Goal: Information Seeking & Learning: Understand process/instructions

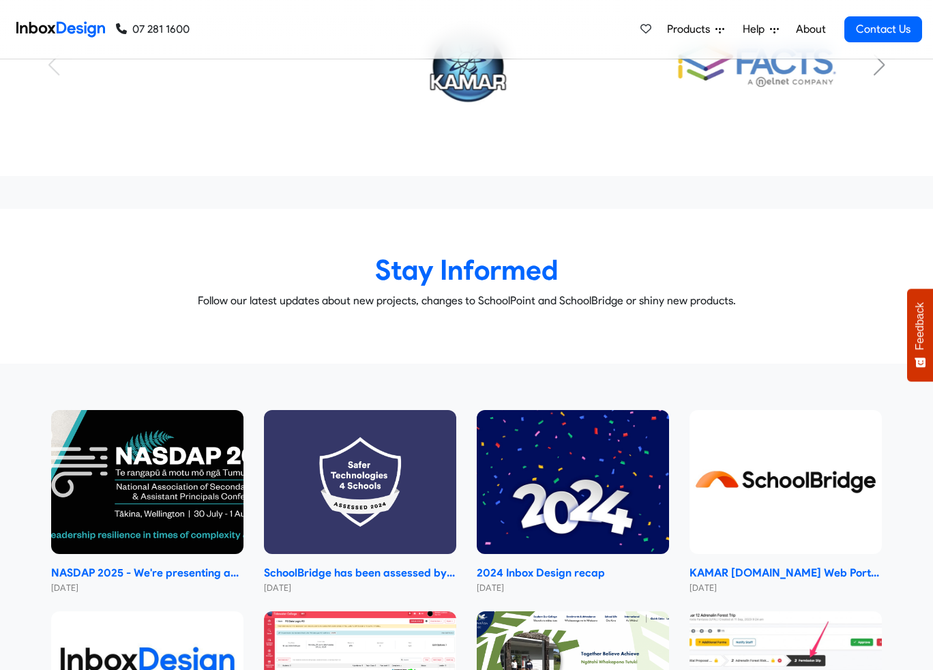
scroll to position [6795, 0]
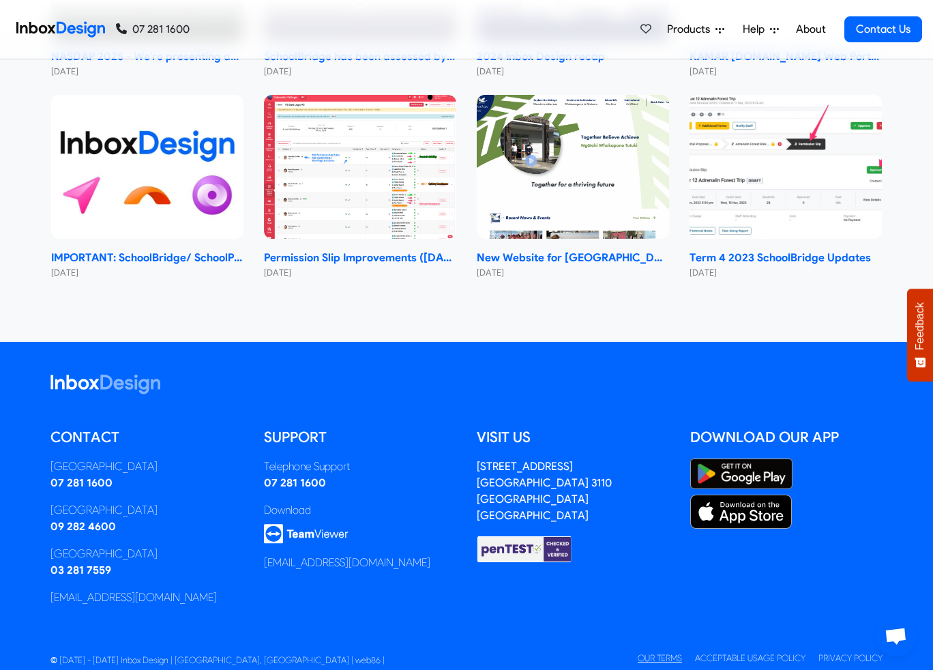
click at [653, 653] on link "Our Terms" at bounding box center [660, 658] width 44 height 10
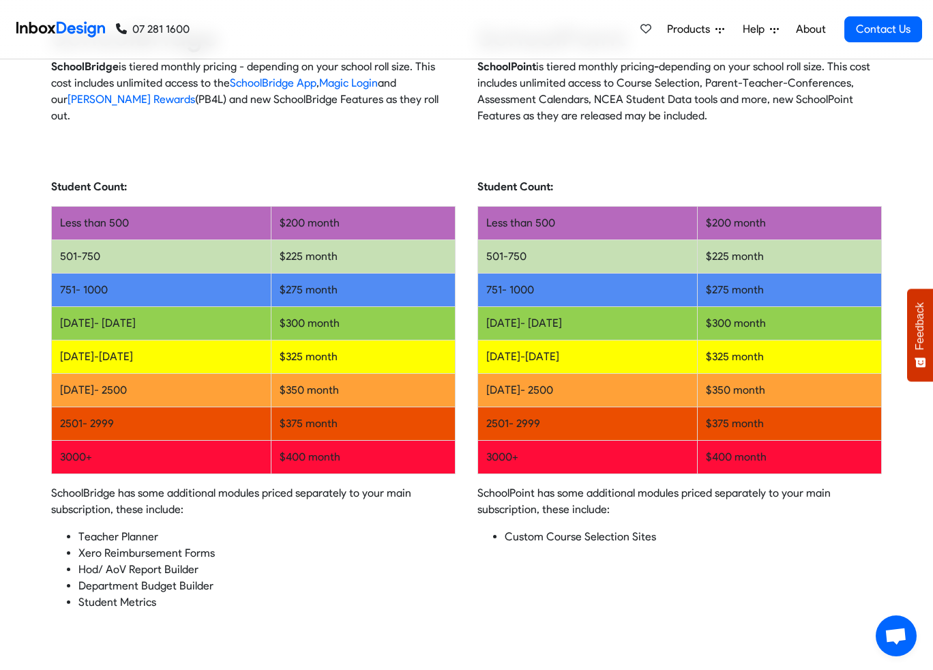
scroll to position [1023, 0]
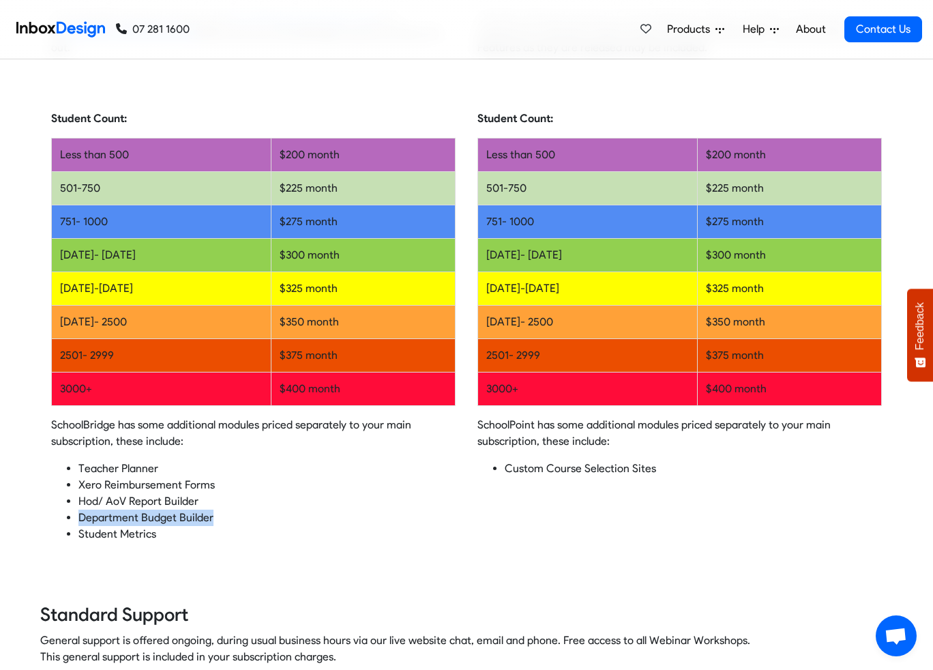
drag, startPoint x: 213, startPoint y: 513, endPoint x: 69, endPoint y: 521, distance: 144.2
click at [78, 521] on li "Department Budget Builder" at bounding box center [266, 518] width 377 height 16
click at [220, 477] on li "Xero Reimbursement Forms" at bounding box center [266, 485] width 377 height 16
drag, startPoint x: 227, startPoint y: 515, endPoint x: 79, endPoint y: 510, distance: 147.5
click at [79, 510] on li "Department Budget Builder" at bounding box center [266, 518] width 377 height 16
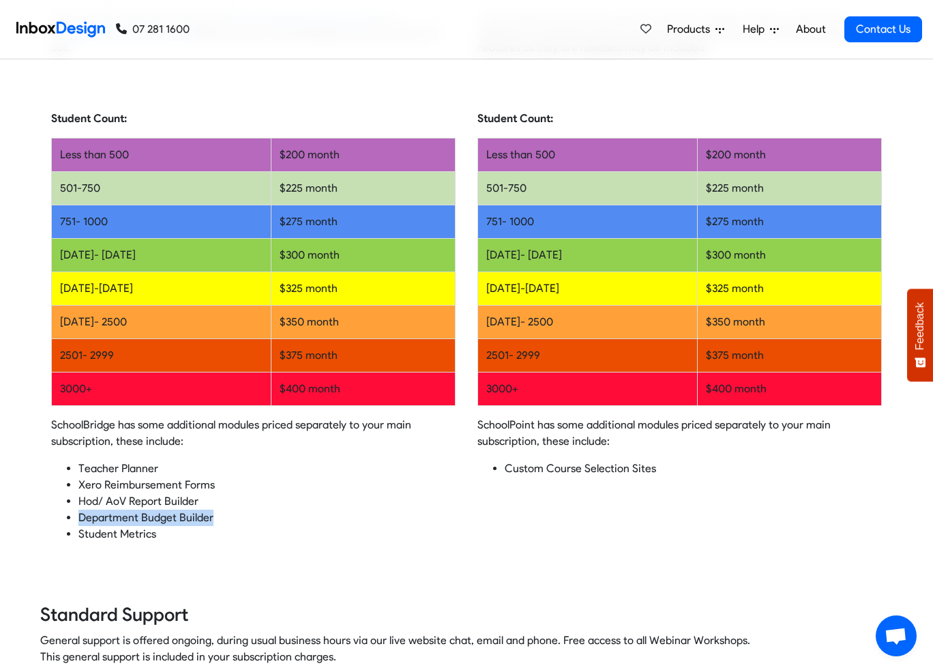
scroll to position [1610, 0]
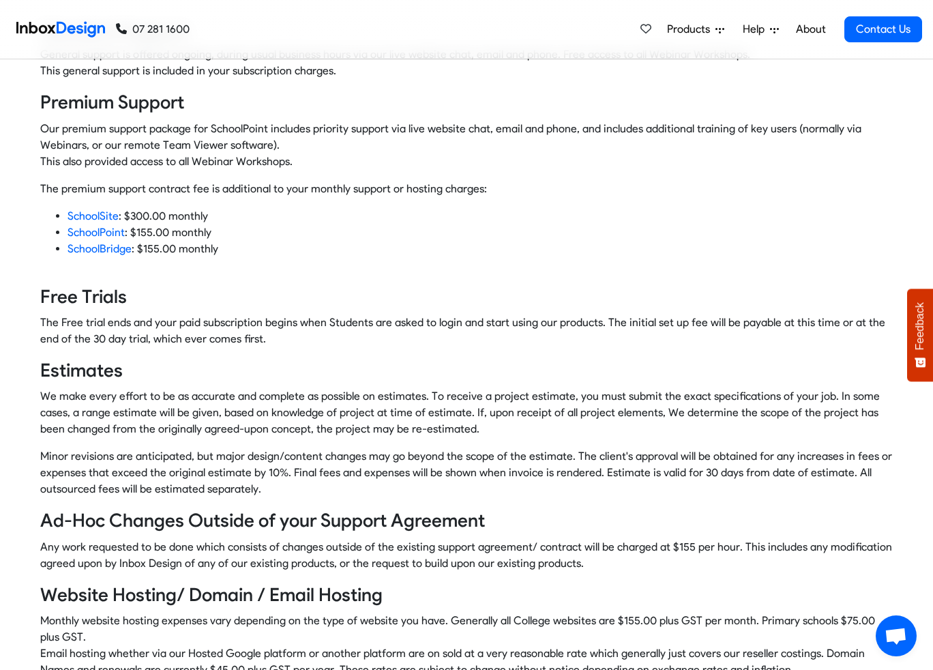
drag, startPoint x: 339, startPoint y: 333, endPoint x: 688, endPoint y: 618, distance: 450.4
drag, startPoint x: 688, startPoint y: 618, endPoint x: 177, endPoint y: 177, distance: 674.8
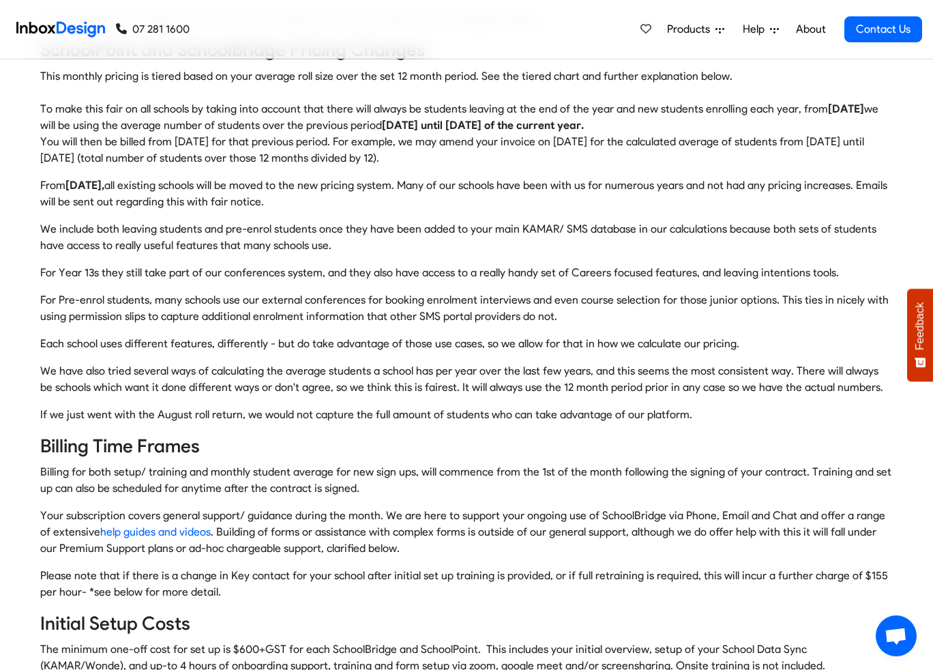
scroll to position [0, 0]
